Goal: Information Seeking & Learning: Learn about a topic

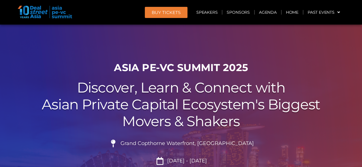
click at [161, 68] on h1 "ASIA PE-VC Summit 2025" at bounding box center [181, 68] width 320 height 12
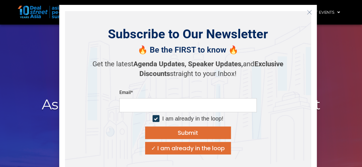
click at [161, 68] on strong "Agenda Updates," at bounding box center [159, 64] width 53 height 8
click at [311, 11] on button "Close" at bounding box center [309, 12] width 9 height 9
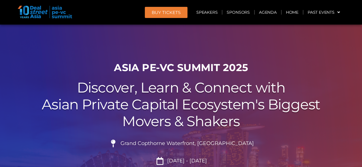
click at [135, 68] on h1 "ASIA PE-VC Summit 2025" at bounding box center [181, 68] width 320 height 12
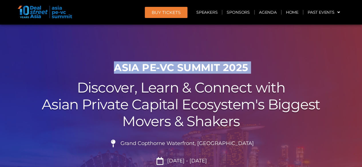
click at [135, 68] on h1 "ASIA PE-VC Summit 2025" at bounding box center [181, 68] width 320 height 12
copy div "ASIA PE-VC Summit 2025"
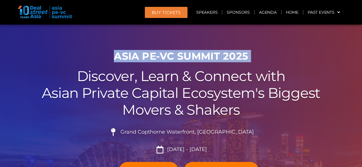
scroll to position [46, 0]
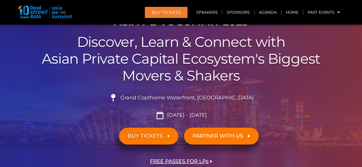
click at [176, 42] on h2 "Discover, Learn & Connect with Asian Private Capital Ecosystem's Biggest Movers…" at bounding box center [181, 59] width 320 height 50
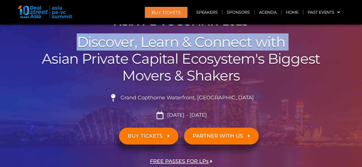
click at [176, 42] on h2 "Discover, Learn & Connect with Asian Private Capital Ecosystem's Biggest Movers…" at bounding box center [181, 59] width 320 height 50
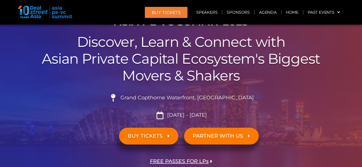
click at [174, 60] on h2 "Discover, Learn & Connect with Asian Private Capital Ecosystem's Biggest Movers…" at bounding box center [181, 59] width 320 height 50
click at [192, 114] on span "[DATE] - [DATE]" at bounding box center [186, 115] width 41 height 6
click at [157, 48] on h2 "Discover, Learn & Connect with Asian Private Capital Ecosystem's Biggest Movers…" at bounding box center [181, 59] width 320 height 50
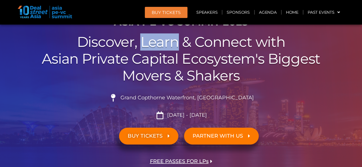
click at [157, 48] on h2 "Discover, Learn & Connect with Asian Private Capital Ecosystem's Biggest Movers…" at bounding box center [181, 59] width 320 height 50
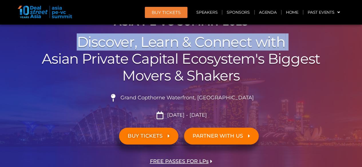
click at [157, 48] on h2 "Discover, Learn & Connect with Asian Private Capital Ecosystem's Biggest Movers…" at bounding box center [181, 59] width 320 height 50
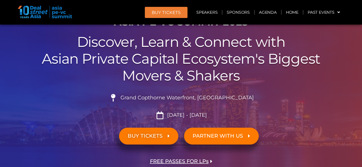
click at [196, 112] on span "[DATE] - [DATE]" at bounding box center [186, 115] width 41 height 6
click at [145, 45] on h2 "Discover, Learn & Connect with Asian Private Capital Ecosystem's Biggest Movers…" at bounding box center [181, 59] width 320 height 50
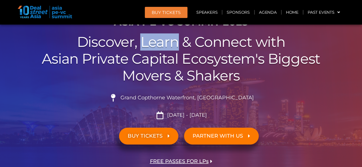
click at [145, 45] on h2 "Discover, Learn & Connect with Asian Private Capital Ecosystem's Biggest Movers…" at bounding box center [181, 59] width 320 height 50
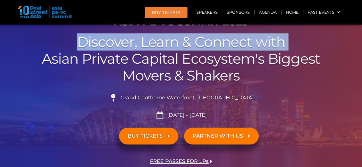
click at [145, 45] on h2 "Discover, Learn & Connect with Asian Private Capital Ecosystem's Biggest Movers…" at bounding box center [181, 59] width 320 height 50
copy h2 "Discover, Learn & Connect with"
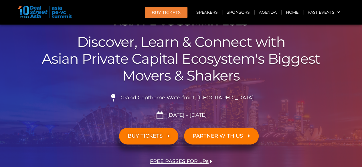
click at [137, 63] on h2 "Discover, Learn & Connect with Asian Private Capital Ecosystem's Biggest Movers…" at bounding box center [181, 59] width 320 height 50
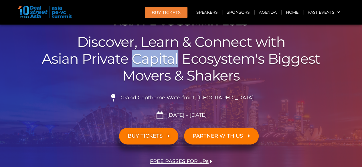
click at [137, 63] on h2 "Discover, Learn & Connect with Asian Private Capital Ecosystem's Biggest Movers…" at bounding box center [181, 59] width 320 height 50
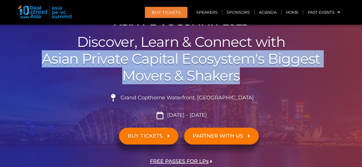
click at [137, 63] on h2 "Discover, Learn & Connect with Asian Private Capital Ecosystem's Biggest Movers…" at bounding box center [181, 59] width 320 height 50
copy div "Asian Private Capital Ecosystem's Biggest Movers & Shakers"
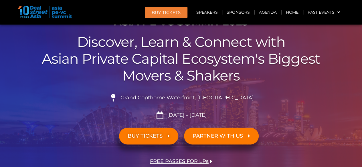
click at [149, 98] on span "Grand Copthorne Waterfront, [GEOGRAPHIC_DATA]​" at bounding box center [186, 98] width 135 height 6
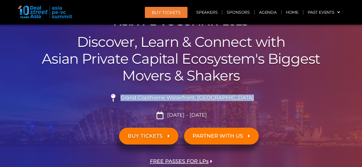
click at [149, 98] on span "Grand Copthorne Waterfront, [GEOGRAPHIC_DATA]​" at bounding box center [186, 98] width 135 height 6
copy ul "Grand Copthorne Waterfront, [GEOGRAPHIC_DATA]​"
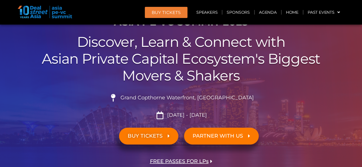
click at [173, 114] on span "[DATE] - [DATE]" at bounding box center [186, 115] width 41 height 6
copy div "[DATE] - [DATE]"
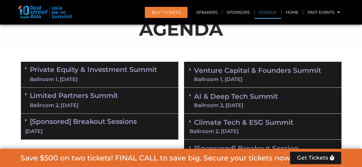
scroll to position [377, 0]
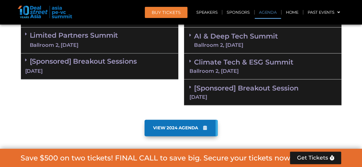
click at [192, 127] on span "VIEW 2024 AGENDA" at bounding box center [175, 128] width 45 height 5
